Goal: Information Seeking & Learning: Learn about a topic

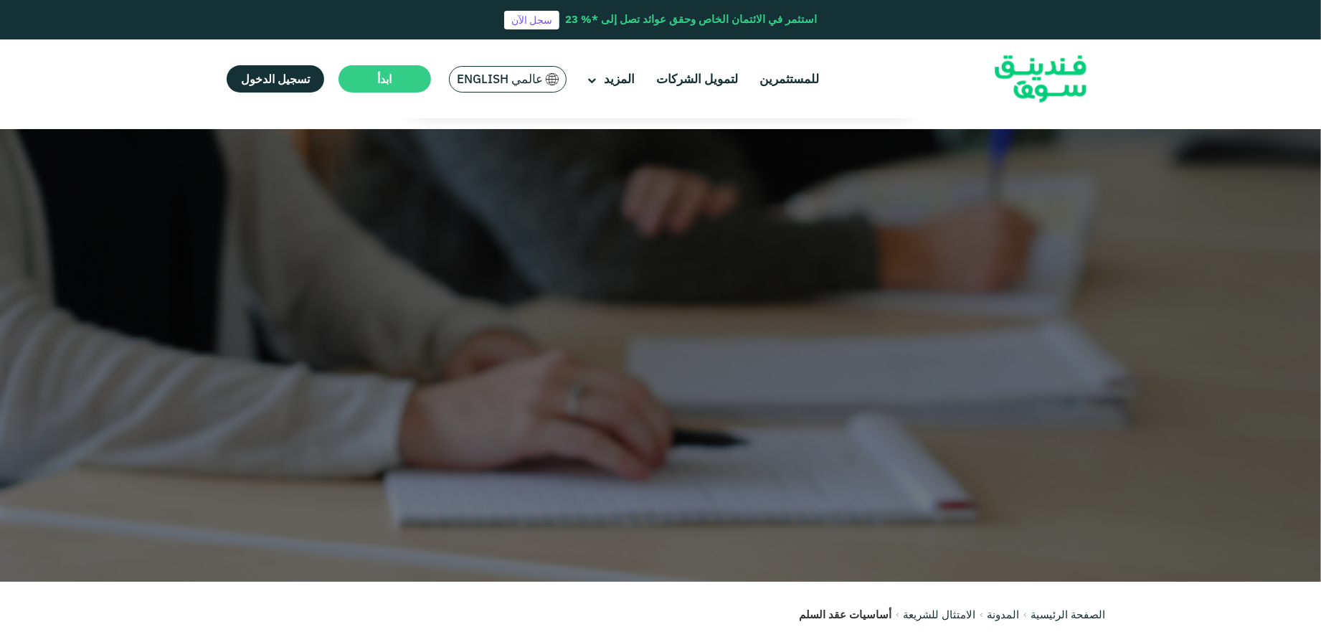
click at [473, 71] on span "عالمي English" at bounding box center [500, 79] width 86 height 16
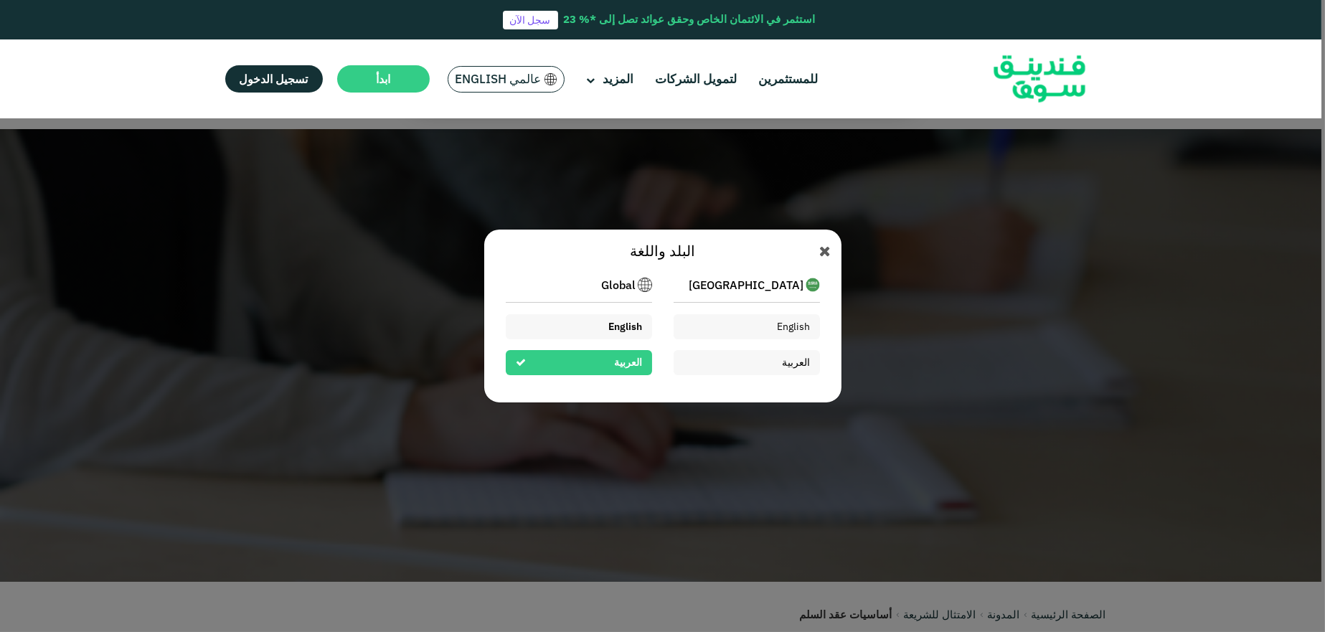
click at [624, 325] on span "English" at bounding box center [625, 326] width 34 height 13
